Goal: Find specific fact: Find specific fact

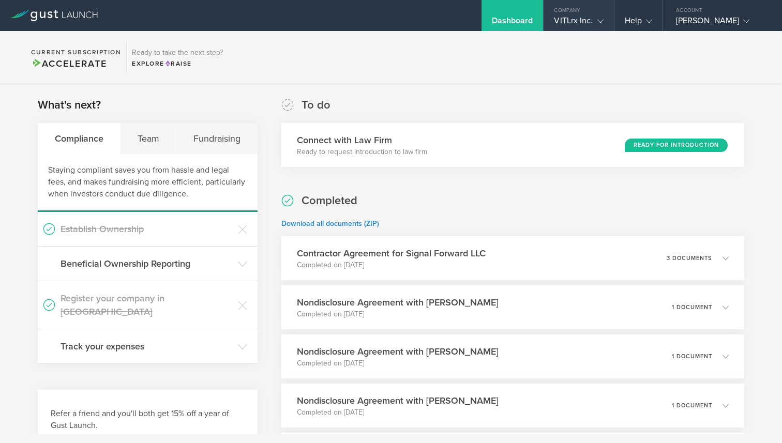
click at [583, 22] on div "VITLrx Inc." at bounding box center [578, 24] width 49 height 16
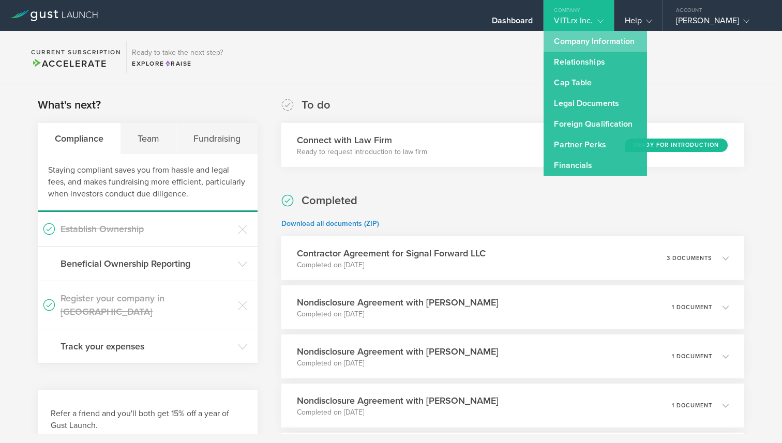
click at [584, 43] on link "Company Information" at bounding box center [595, 41] width 103 height 21
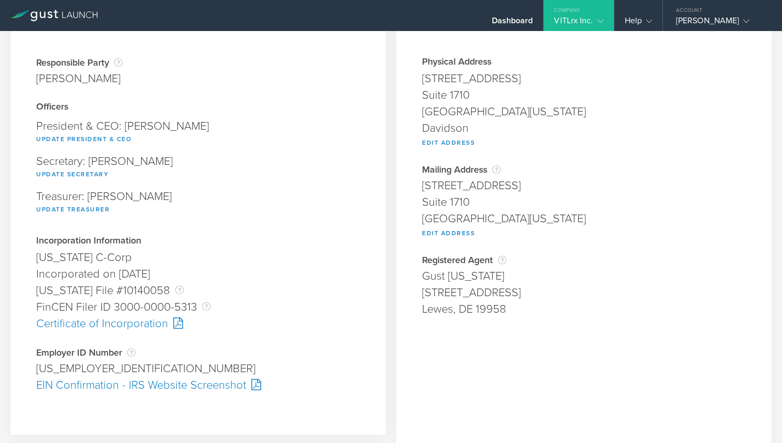
scroll to position [76, 0]
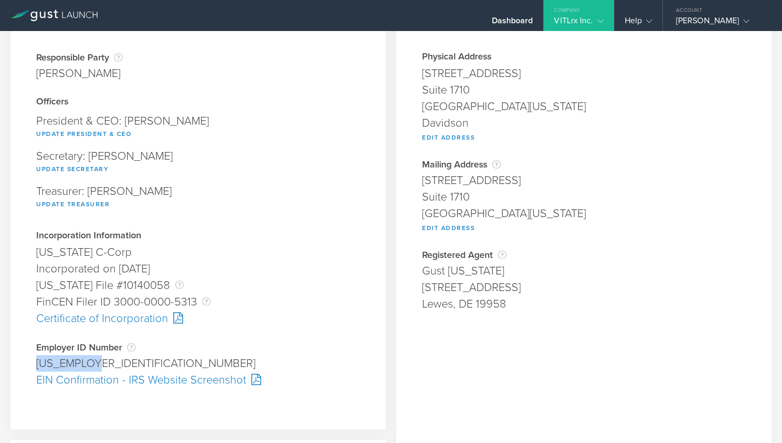
drag, startPoint x: 107, startPoint y: 359, endPoint x: 37, endPoint y: 358, distance: 69.3
click at [37, 358] on div "[US_EMPLOYER_IDENTIFICATION_NUMBER]" at bounding box center [198, 363] width 324 height 17
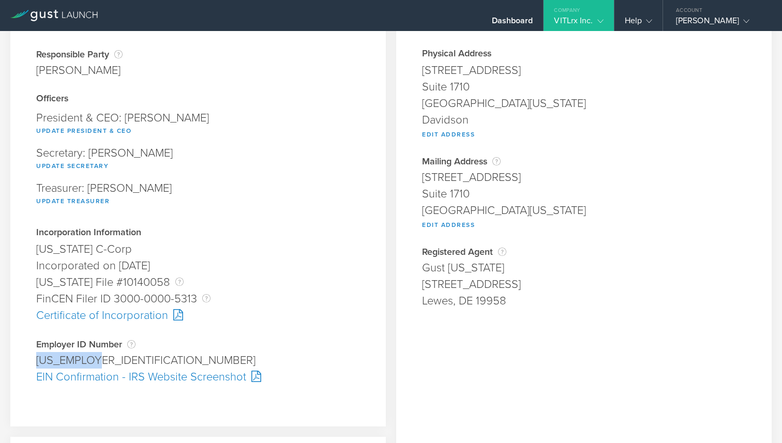
copy div "[US_EMPLOYER_IDENTIFICATION_NUMBER]"
